Goal: Navigation & Orientation: Understand site structure

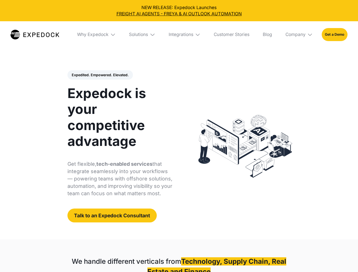
select select
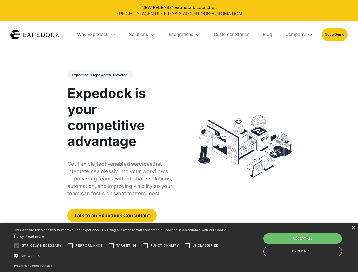
click at [179, 35] on div "Integrations" at bounding box center [181, 35] width 25 height 6
click at [97, 35] on div "Why Expedock" at bounding box center [87, 35] width 31 height 6
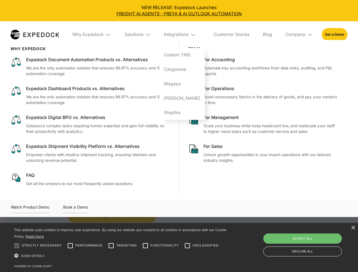
click at [143, 35] on div "Solutions" at bounding box center [134, 35] width 19 height 6
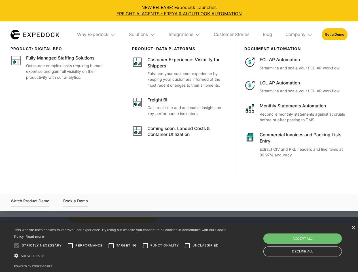
click at [185, 35] on div "Integrations" at bounding box center [181, 35] width 25 height 6
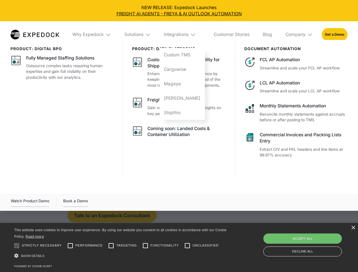
click at [300, 35] on div "Company" at bounding box center [296, 35] width 20 height 6
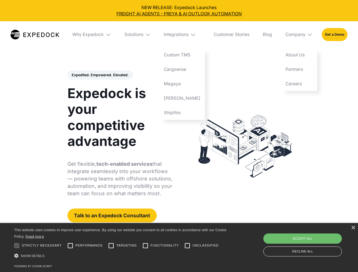
click at [100, 75] on div "Expedited. Empowered. Elevated. Automate Freight Document Extraction at 99.97% …" at bounding box center [120, 146] width 105 height 153
click at [17, 246] on div at bounding box center [16, 245] width 11 height 11
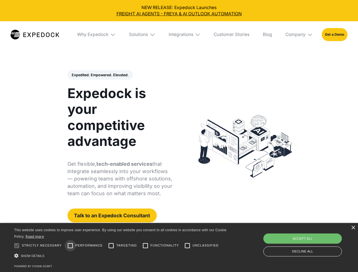
click at [70, 246] on input "Performance" at bounding box center [70, 245] width 11 height 11
checkbox input "true"
click at [111, 246] on input "Targeting" at bounding box center [111, 245] width 11 height 11
checkbox input "true"
click at [146, 246] on input "Functionality" at bounding box center [145, 245] width 11 height 11
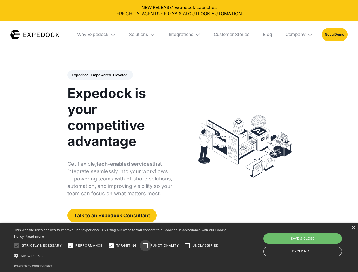
checkbox input "true"
